Goal: Browse casually

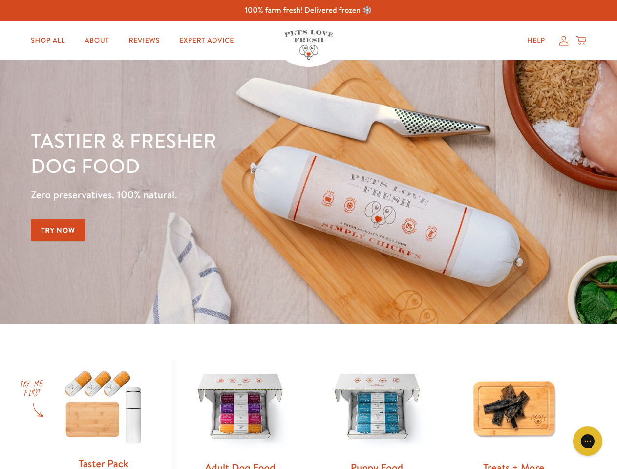
click at [308, 235] on div "Tastier & fresher dog food Zero preservatives. 100% natural. Try Now" at bounding box center [216, 192] width 370 height 129
click at [588, 441] on icon "Gorgias live chat" at bounding box center [587, 440] width 9 height 9
